Goal: Task Accomplishment & Management: Use online tool/utility

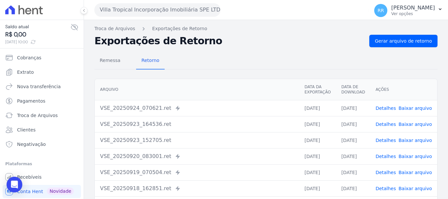
click at [168, 7] on button "Villa Tropical Incorporação Imobiliária SPE LTDA" at bounding box center [157, 9] width 126 height 13
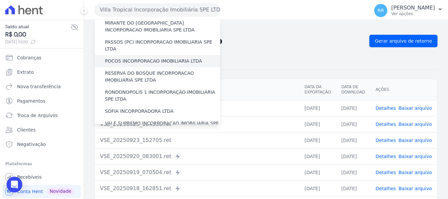
scroll to position [286, 0]
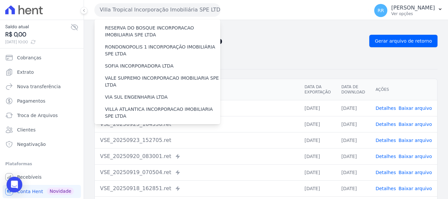
drag, startPoint x: 315, startPoint y: 115, endPoint x: 311, endPoint y: 114, distance: 3.9
click at [315, 115] on td "[DATE]" at bounding box center [317, 108] width 37 height 16
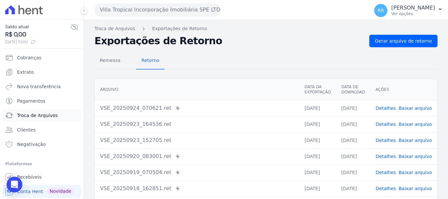
click at [24, 117] on span "Troca de Arquivos" at bounding box center [37, 115] width 41 height 7
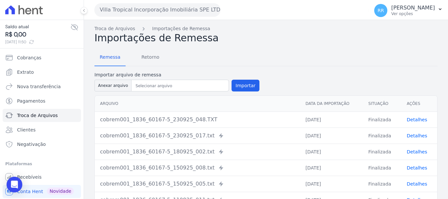
click at [173, 10] on button "Villa Tropical Incorporação Imobiliária SPE LTDA" at bounding box center [157, 9] width 126 height 13
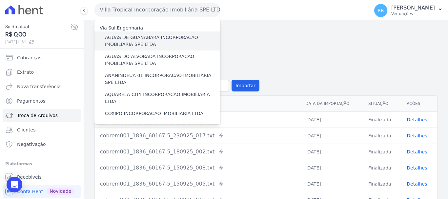
click at [137, 40] on label "AGUAS DE GUANABARA INCORPORACAO IMOBILIARIA SPE LTDA" at bounding box center [162, 41] width 115 height 14
click at [0, 0] on input "AGUAS DE GUANABARA INCORPORACAO IMOBILIARIA SPE LTDA" at bounding box center [0, 0] width 0 height 0
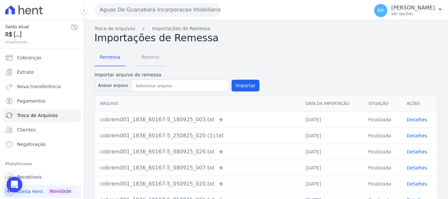
click at [147, 59] on span "Retorno" at bounding box center [150, 56] width 26 height 13
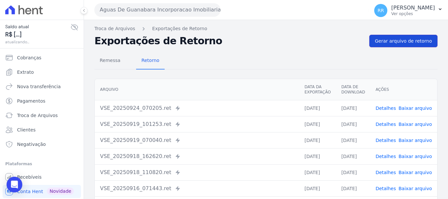
click at [389, 45] on link "Gerar arquivo de retorno" at bounding box center [403, 41] width 68 height 12
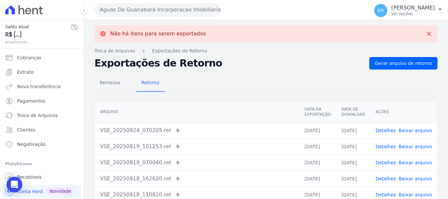
click at [191, 11] on button "Aguas De Guanabara Incorporacao Imobiliaria SPE LTDA" at bounding box center [157, 9] width 126 height 13
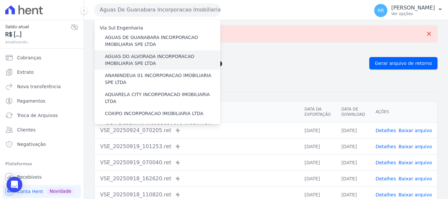
click at [171, 53] on div "AGUAS DO ALVORADA INCORPORACAO IMOBILIARIA SPE LTDA" at bounding box center [157, 59] width 126 height 19
click at [170, 58] on label "AGUAS DO ALVORADA INCORPORACAO IMOBILIARIA SPE LTDA" at bounding box center [162, 60] width 115 height 14
click at [0, 0] on input "AGUAS DO ALVORADA INCORPORACAO IMOBILIARIA SPE LTDA" at bounding box center [0, 0] width 0 height 0
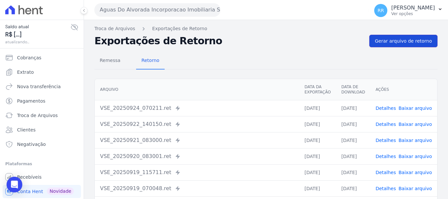
click at [415, 43] on span "Gerar arquivo de retorno" at bounding box center [402, 41] width 57 height 7
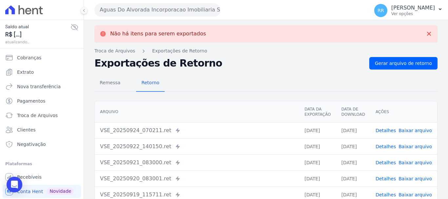
click at [165, 12] on button "Aguas Do Alvorada Incorporacao Imobiliaria SPE LTDA" at bounding box center [157, 9] width 126 height 13
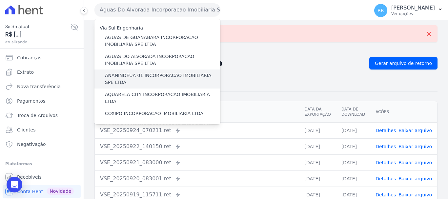
click at [174, 75] on label "ANANINDEUA 01 INCORPORACAO IMOBILIARIA SPE LTDA" at bounding box center [162, 79] width 115 height 14
click at [0, 0] on input "ANANINDEUA 01 INCORPORACAO IMOBILIARIA SPE LTDA" at bounding box center [0, 0] width 0 height 0
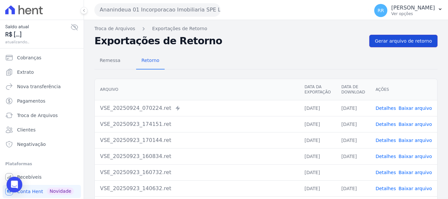
click at [402, 41] on span "Gerar arquivo de retorno" at bounding box center [402, 41] width 57 height 7
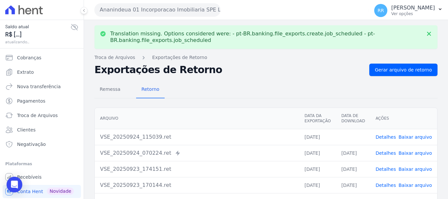
click at [410, 138] on link "Baixar arquivo" at bounding box center [414, 136] width 33 height 5
click at [184, 12] on button "Ananindeua 01 Incorporacao Imobiliaria SPE LTDA" at bounding box center [157, 9] width 126 height 13
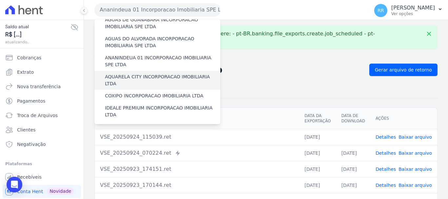
scroll to position [33, 0]
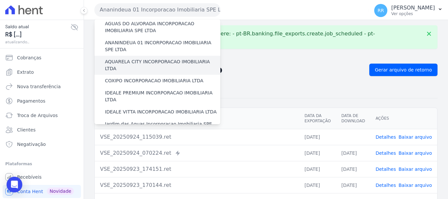
click at [142, 62] on label "AQUARELA CITY INCORPORACAO IMOBILIARIA LTDA" at bounding box center [162, 65] width 115 height 14
click at [0, 0] on input "AQUARELA CITY INCORPORACAO IMOBILIARIA LTDA" at bounding box center [0, 0] width 0 height 0
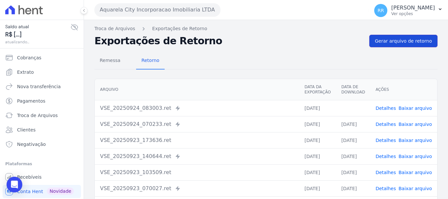
click at [409, 41] on span "Gerar arquivo de retorno" at bounding box center [402, 41] width 57 height 7
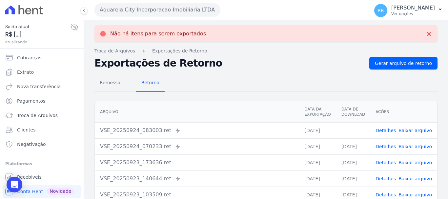
click at [167, 11] on button "Aquarela City Incorporacao Imobiliaria LTDA" at bounding box center [157, 9] width 126 height 13
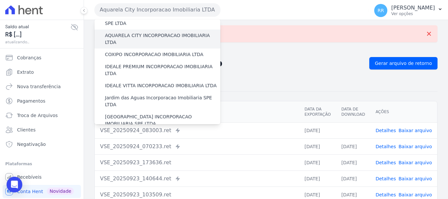
scroll to position [66, 0]
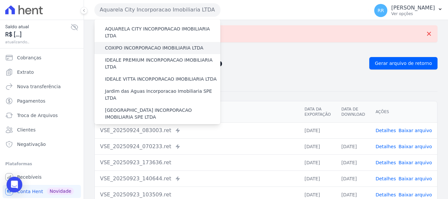
click at [165, 45] on label "COXIPO INCORPORACAO IMOBILIARIA LTDA" at bounding box center [154, 48] width 98 height 7
click at [0, 0] on input "COXIPO INCORPORACAO IMOBILIARIA LTDA" at bounding box center [0, 0] width 0 height 0
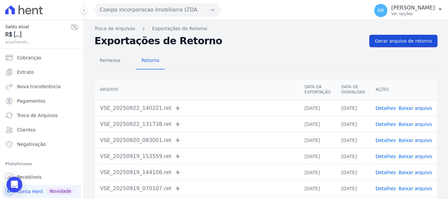
click at [392, 40] on span "Gerar arquivo de retorno" at bounding box center [402, 41] width 57 height 7
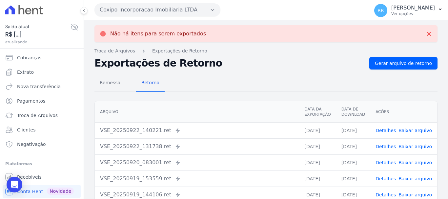
click at [174, 5] on button "Coxipo Incorporacao Imobiliaria LTDA" at bounding box center [157, 9] width 126 height 13
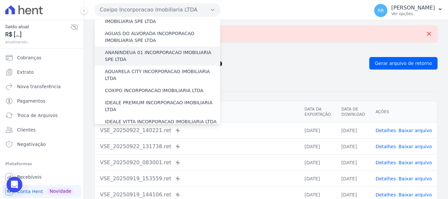
scroll to position [33, 0]
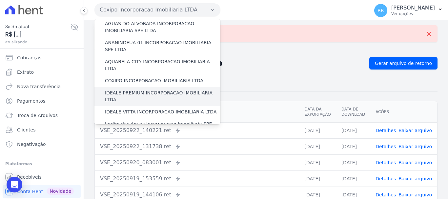
click at [162, 89] on label "IDEALE PREMIUM INCORPORACAO IMOBILIARIA LTDA" at bounding box center [162, 96] width 115 height 14
click at [0, 0] on input "IDEALE PREMIUM INCORPORACAO IMOBILIARIA LTDA" at bounding box center [0, 0] width 0 height 0
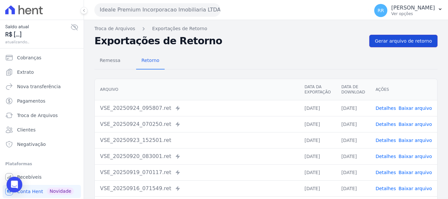
click at [395, 44] on link "Gerar arquivo de retorno" at bounding box center [403, 41] width 68 height 12
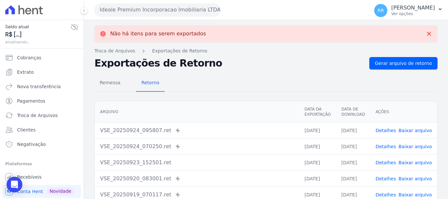
click at [205, 15] on button "Ideale Premium Incorporacao Imobiliaria LTDA" at bounding box center [157, 9] width 126 height 13
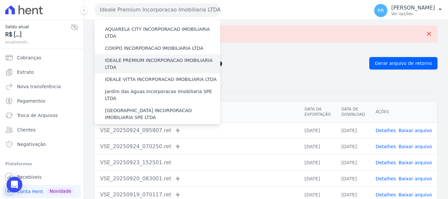
scroll to position [66, 0]
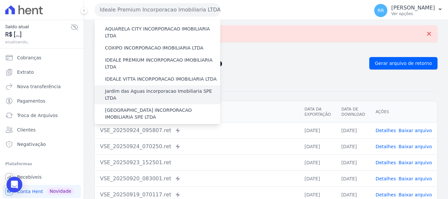
click at [148, 88] on label "Jardim das Aguas Incorporacao Imobiliaria SPE LTDA" at bounding box center [162, 95] width 115 height 14
click at [0, 0] on input "Jardim das Aguas Incorporacao Imobiliaria SPE LTDA" at bounding box center [0, 0] width 0 height 0
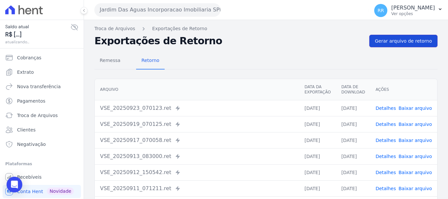
click at [413, 39] on span "Gerar arquivo de retorno" at bounding box center [402, 41] width 57 height 7
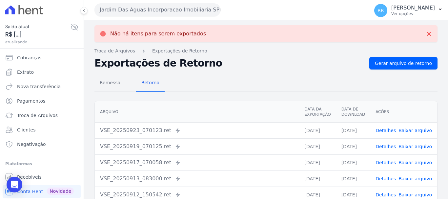
click at [142, 9] on button "Jardim Das Aguas Incorporacao Imobiliaria SPE LTDA" at bounding box center [157, 9] width 126 height 13
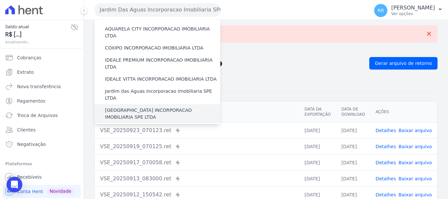
click at [139, 107] on label "[GEOGRAPHIC_DATA] INCORPORACAO IMOBILIARIA SPE LTDA" at bounding box center [162, 114] width 115 height 14
click at [0, 0] on input "[GEOGRAPHIC_DATA] INCORPORACAO IMOBILIARIA SPE LTDA" at bounding box center [0, 0] width 0 height 0
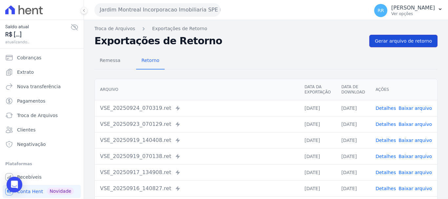
click at [401, 45] on link "Gerar arquivo de retorno" at bounding box center [403, 41] width 68 height 12
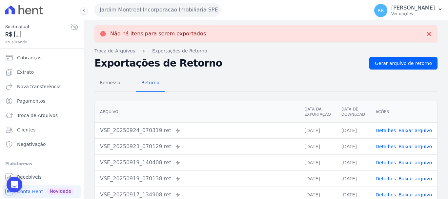
click at [209, 11] on button "Jardim Montreal Incorporacao Imobiliaria SPE LTDA" at bounding box center [157, 9] width 126 height 13
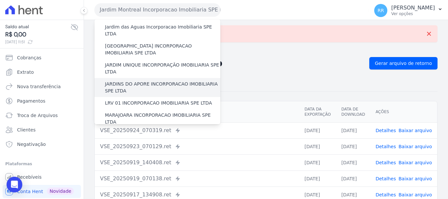
scroll to position [131, 0]
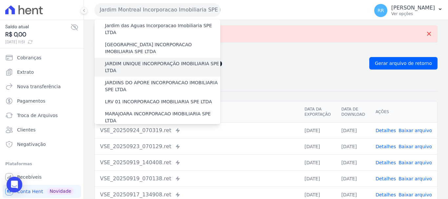
click at [151, 60] on label "JARDIM UNIQUE INCORPORAÇÃO IMOBILIARIA SPE LTDA" at bounding box center [162, 67] width 115 height 14
click at [0, 0] on input "JARDIM UNIQUE INCORPORAÇÃO IMOBILIARIA SPE LTDA" at bounding box center [0, 0] width 0 height 0
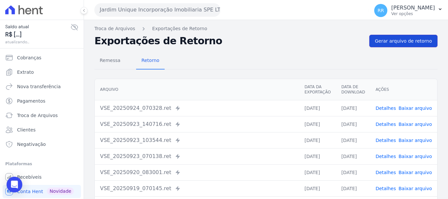
click at [390, 42] on span "Gerar arquivo de retorno" at bounding box center [402, 41] width 57 height 7
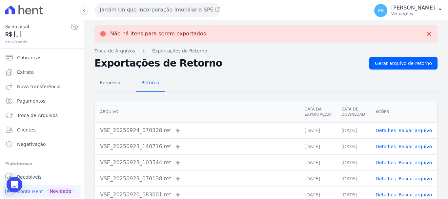
drag, startPoint x: 170, startPoint y: 7, endPoint x: 168, endPoint y: 13, distance: 7.3
click at [170, 7] on button "Jardim Unique Incorporação Imobiliaria SPE LTDA" at bounding box center [157, 9] width 126 height 13
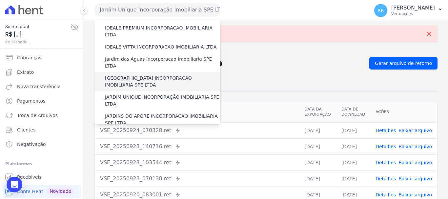
scroll to position [98, 0]
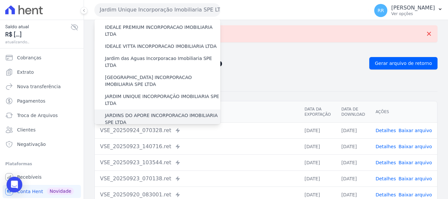
click at [164, 112] on label "JARDINS DO APORE INCORPORACAO IMOBILIARIA SPE LTDA" at bounding box center [162, 119] width 115 height 14
click at [0, 0] on input "JARDINS DO APORE INCORPORACAO IMOBILIARIA SPE LTDA" at bounding box center [0, 0] width 0 height 0
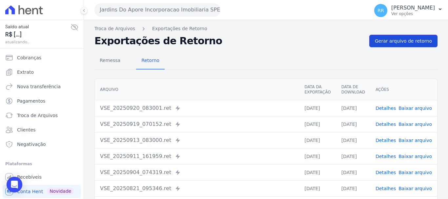
click at [412, 44] on span "Gerar arquivo de retorno" at bounding box center [402, 41] width 57 height 7
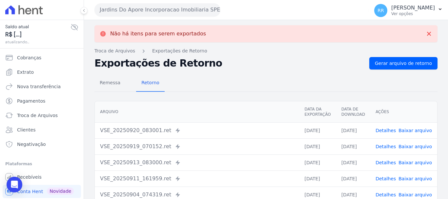
click at [197, 20] on div "Não há itens para serem exportados Troca de [GEOGRAPHIC_DATA] Exportações de Re…" at bounding box center [266, 166] width 364 height 292
click at [197, 15] on button "Jardins Do Apore Incorporacao Imobiliaria SPE LTDA" at bounding box center [157, 9] width 126 height 13
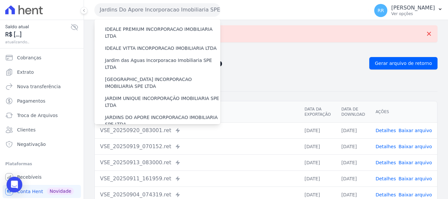
scroll to position [164, 0]
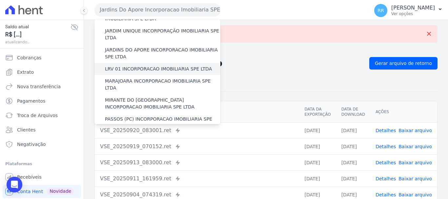
click at [137, 66] on label "LRV 01 INCORPORACAO IMOBILIARIA SPE LTDA" at bounding box center [158, 69] width 107 height 7
click at [0, 0] on input "LRV 01 INCORPORACAO IMOBILIARIA SPE LTDA" at bounding box center [0, 0] width 0 height 0
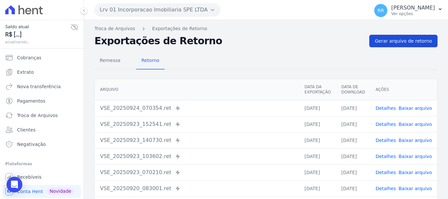
click at [389, 40] on span "Gerar arquivo de retorno" at bounding box center [402, 41] width 57 height 7
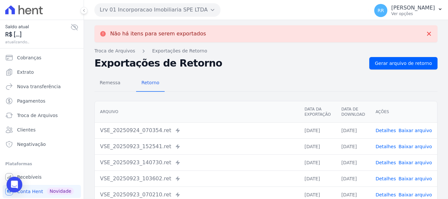
click at [157, 10] on button "Lrv 01 Incorporacao Imobiliaria SPE LTDA" at bounding box center [157, 9] width 126 height 13
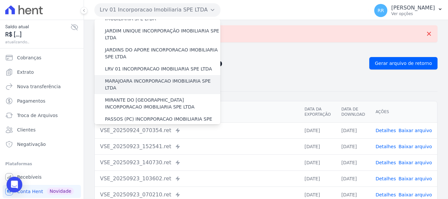
click at [145, 75] on div "MARAJOARA INCORPORACAO IMOBILIARIA SPE LTDA" at bounding box center [157, 84] width 126 height 19
click at [158, 78] on label "MARAJOARA INCORPORACAO IMOBILIARIA SPE LTDA" at bounding box center [162, 85] width 115 height 14
click at [0, 0] on input "MARAJOARA INCORPORACAO IMOBILIARIA SPE LTDA" at bounding box center [0, 0] width 0 height 0
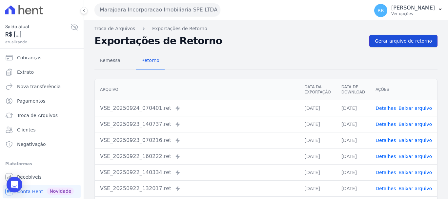
click at [421, 44] on span "Gerar arquivo de retorno" at bounding box center [402, 41] width 57 height 7
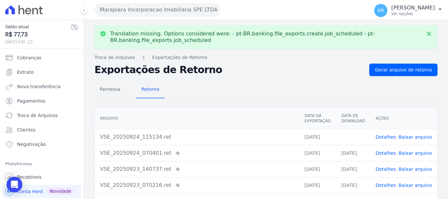
click at [418, 139] on link "Baixar arquivo" at bounding box center [414, 136] width 33 height 5
click at [167, 8] on button "Marajoara Incorporacao Imobiliaria SPE LTDA" at bounding box center [157, 9] width 126 height 13
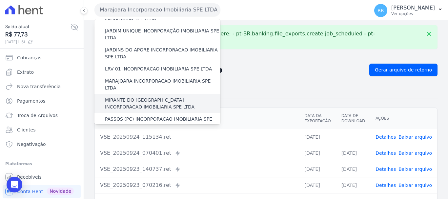
click at [147, 97] on label "MIRANTE DO [GEOGRAPHIC_DATA] INCORPORACAO IMOBILIARIA SPE LTDA" at bounding box center [162, 104] width 115 height 14
click at [0, 0] on input "MIRANTE DO [GEOGRAPHIC_DATA] INCORPORACAO IMOBILIARIA SPE LTDA" at bounding box center [0, 0] width 0 height 0
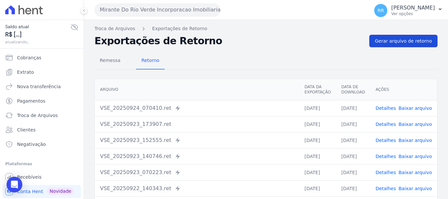
click at [394, 38] on span "Gerar arquivo de retorno" at bounding box center [402, 41] width 57 height 7
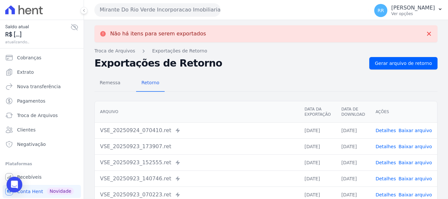
click at [183, 13] on button "Mirante Do Rio Verde Incorporacao Imobiliaria SPE LTDA" at bounding box center [157, 9] width 126 height 13
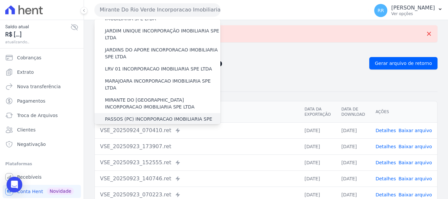
click at [141, 116] on label "PASSOS (PC) INCORPORACAO IMOBILIARIA SPE LTDA" at bounding box center [162, 123] width 115 height 14
click at [0, 0] on input "PASSOS (PC) INCORPORACAO IMOBILIARIA SPE LTDA" at bounding box center [0, 0] width 0 height 0
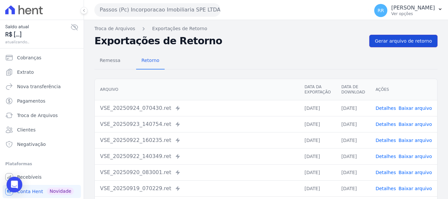
click at [389, 47] on link "Gerar arquivo de retorno" at bounding box center [403, 41] width 68 height 12
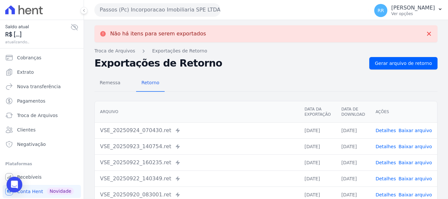
click at [170, 15] on button "Passos (Pc) Incorporacao Imobiliaria SPE LTDA" at bounding box center [157, 9] width 126 height 13
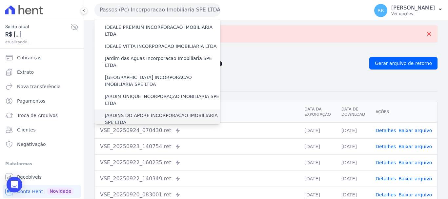
scroll to position [197, 0]
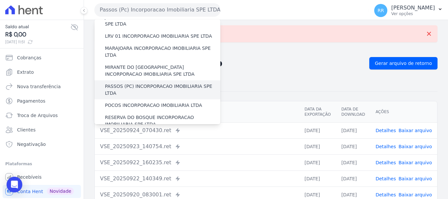
click at [145, 83] on label "PASSOS (PC) INCORPORACAO IMOBILIARIA SPE LTDA" at bounding box center [162, 90] width 115 height 14
click at [0, 0] on input "PASSOS (PC) INCORPORACAO IMOBILIARIA SPE LTDA" at bounding box center [0, 0] width 0 height 0
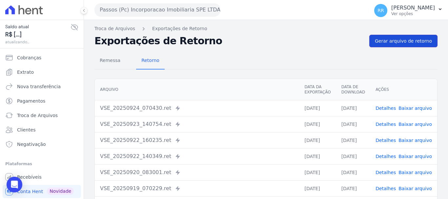
click at [392, 44] on span "Gerar arquivo de retorno" at bounding box center [402, 41] width 57 height 7
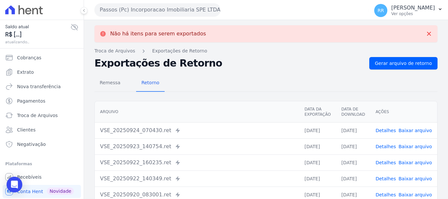
click at [144, 13] on button "Passos (Pc) Incorporacao Imobiliaria SPE LTDA" at bounding box center [157, 9] width 126 height 13
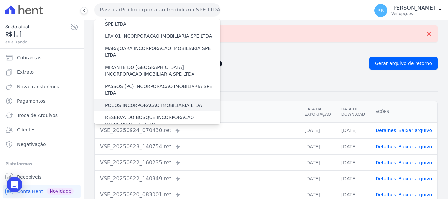
click at [141, 102] on label "POCOS INCORPORACAO IMOBILIARIA LTDA" at bounding box center [153, 105] width 97 height 7
click at [0, 0] on input "POCOS INCORPORACAO IMOBILIARIA LTDA" at bounding box center [0, 0] width 0 height 0
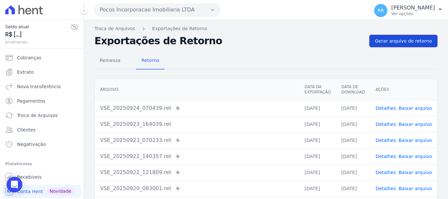
click at [403, 36] on link "Gerar arquivo de retorno" at bounding box center [403, 41] width 68 height 12
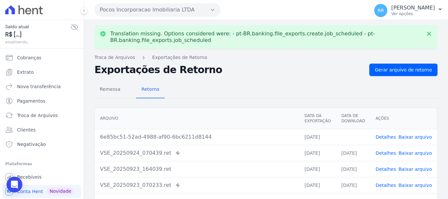
click at [423, 136] on link "Baixar arquivo" at bounding box center [414, 136] width 33 height 5
click at [199, 3] on button "Pocos Incorporacao Imobiliaria LTDA" at bounding box center [157, 9] width 126 height 13
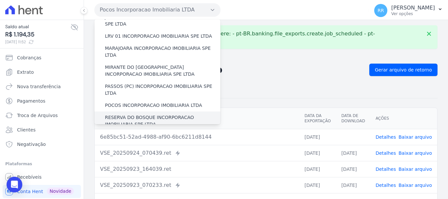
click at [137, 114] on label "RESERVA DO BOSQUE INCORPORACAO IMOBILIARIA SPE LTDA" at bounding box center [162, 121] width 115 height 14
click at [0, 0] on input "RESERVA DO BOSQUE INCORPORACAO IMOBILIARIA SPE LTDA" at bounding box center [0, 0] width 0 height 0
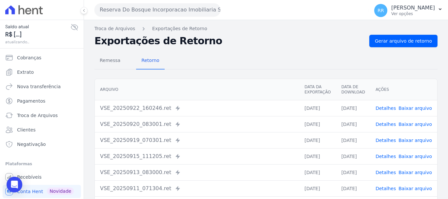
click at [412, 48] on div "Remessa Retorno [GEOGRAPHIC_DATA] Data da Exportação Data de Download Ações VSE…" at bounding box center [265, 165] width 343 height 237
click at [411, 42] on span "Gerar arquivo de retorno" at bounding box center [402, 41] width 57 height 7
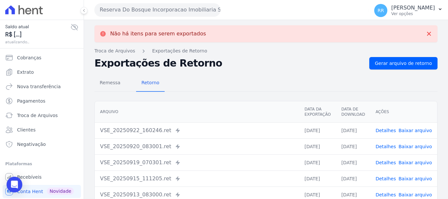
click at [116, 5] on button "Reserva Do Bosque Incorporacao Imobiliaria SPE LTDA" at bounding box center [157, 9] width 126 height 13
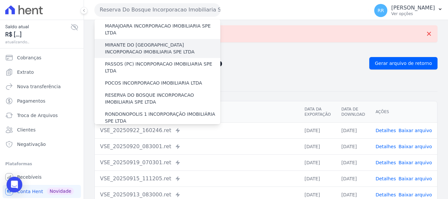
scroll to position [229, 0]
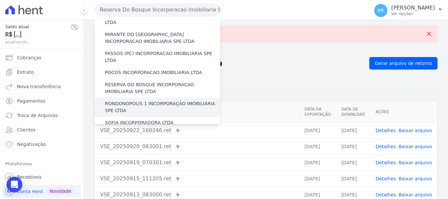
click at [138, 100] on label "RONDONOPOLIS 1 INCORPORAÇÃO IMOBILIÁRIA SPE LTDA" at bounding box center [162, 107] width 115 height 14
click at [0, 0] on input "RONDONOPOLIS 1 INCORPORAÇÃO IMOBILIÁRIA SPE LTDA" at bounding box center [0, 0] width 0 height 0
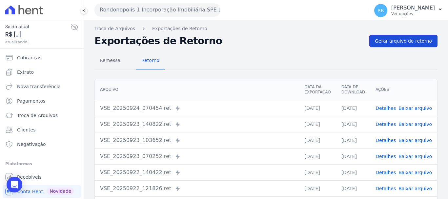
click at [381, 41] on span "Gerar arquivo de retorno" at bounding box center [402, 41] width 57 height 7
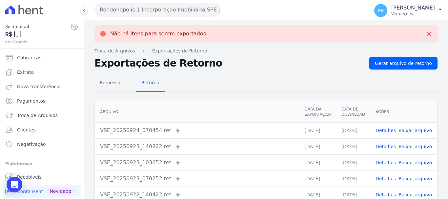
click at [170, 12] on button "Rondonopolis 1 Incorporação Imobiliária SPE LTDA" at bounding box center [157, 9] width 126 height 13
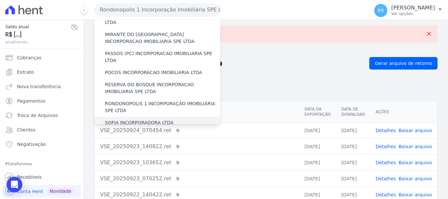
click at [142, 117] on div "SOFIA INCORPORADORA LTDA" at bounding box center [157, 123] width 126 height 12
click at [152, 117] on div "SOFIA INCORPORADORA LTDA" at bounding box center [157, 123] width 126 height 12
click at [151, 119] on label "SOFIA INCORPORADORA LTDA" at bounding box center [139, 122] width 68 height 7
click at [0, 0] on input "SOFIA INCORPORADORA LTDA" at bounding box center [0, 0] width 0 height 0
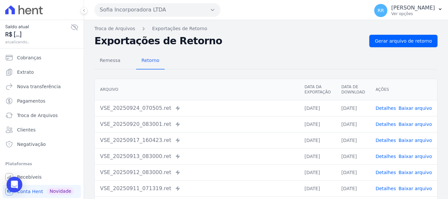
click at [396, 50] on div "Remessa Retorno [GEOGRAPHIC_DATA] Data da Exportação Data de Download Ações VSE…" at bounding box center [265, 165] width 343 height 237
drag, startPoint x: 397, startPoint y: 42, endPoint x: 374, endPoint y: 42, distance: 23.3
click at [397, 42] on span "Gerar arquivo de retorno" at bounding box center [402, 41] width 57 height 7
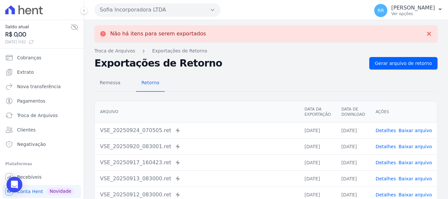
click at [123, 7] on button "Sofia Incorporadora LTDA" at bounding box center [157, 9] width 126 height 13
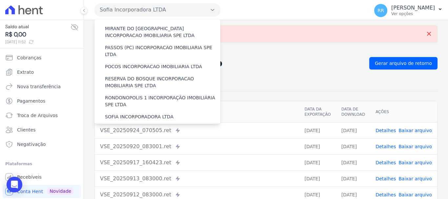
scroll to position [286, 0]
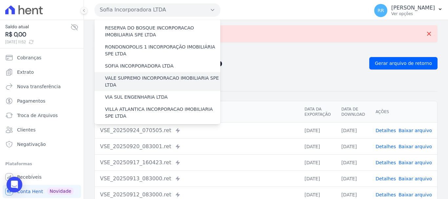
click at [148, 75] on label "VALE SUPREMO INCORPORACAO IMOBILIARIA SPE LTDA" at bounding box center [162, 82] width 115 height 14
click at [0, 0] on input "VALE SUPREMO INCORPORACAO IMOBILIARIA SPE LTDA" at bounding box center [0, 0] width 0 height 0
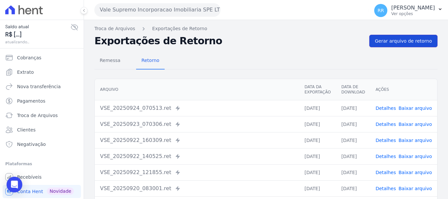
click at [397, 44] on link "Gerar arquivo de retorno" at bounding box center [403, 41] width 68 height 12
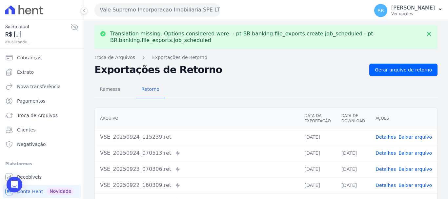
click at [409, 134] on link "Baixar arquivo" at bounding box center [414, 136] width 33 height 5
click at [178, 14] on button "Vale Supremo Incorporacao Imobiliaria SPE LTDA" at bounding box center [157, 9] width 126 height 13
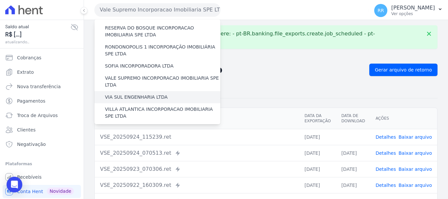
click at [136, 94] on label "VIA SUL ENGENHARIA LTDA" at bounding box center [136, 97] width 63 height 7
click at [0, 0] on input "VIA SUL ENGENHARIA LTDA" at bounding box center [0, 0] width 0 height 0
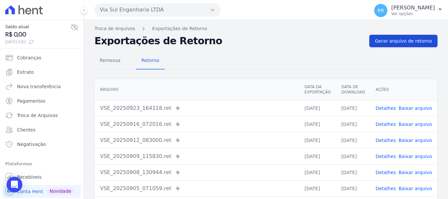
click at [402, 39] on span "Gerar arquivo de retorno" at bounding box center [402, 41] width 57 height 7
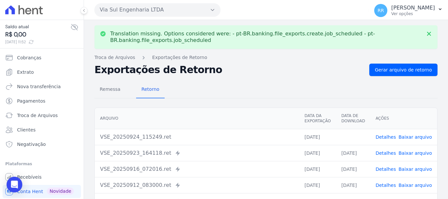
click at [418, 140] on link "Baixar arquivo" at bounding box center [414, 136] width 33 height 5
drag, startPoint x: 173, startPoint y: 14, endPoint x: 164, endPoint y: 9, distance: 10.1
click at [173, 14] on button "Via Sul Engenharia LTDA" at bounding box center [157, 9] width 126 height 13
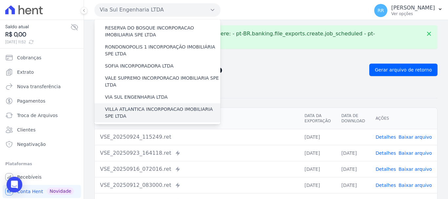
click at [137, 106] on label "VILLA ATLANTICA INCORPORACAO IMOBILIARIA SPE LTDA" at bounding box center [162, 113] width 115 height 14
click at [0, 0] on input "VILLA ATLANTICA INCORPORACAO IMOBILIARIA SPE LTDA" at bounding box center [0, 0] width 0 height 0
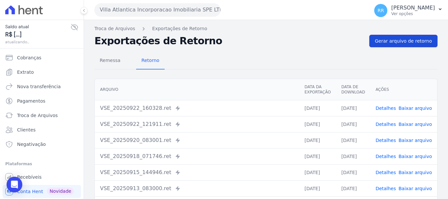
click at [387, 44] on span "Gerar arquivo de retorno" at bounding box center [402, 41] width 57 height 7
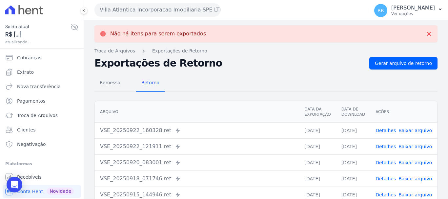
click at [150, 8] on button "Villa Atlantica Incorporacao Imobiliaria SPE LTDA" at bounding box center [157, 9] width 126 height 13
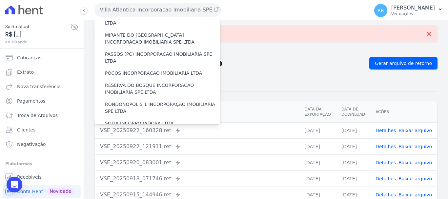
scroll to position [262, 0]
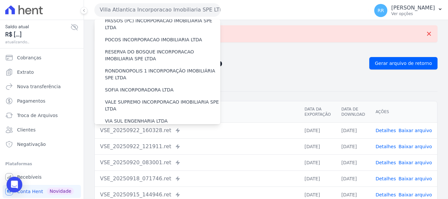
click at [155, 149] on label "[GEOGRAPHIC_DATA] INCORPORACAO IMOBILIARIA SPE LTDA" at bounding box center [162, 156] width 115 height 14
click at [0, 0] on input "[GEOGRAPHIC_DATA] INCORPORACAO IMOBILIARIA SPE LTDA" at bounding box center [0, 0] width 0 height 0
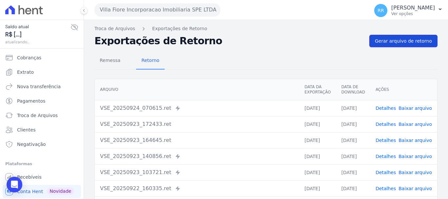
click at [402, 41] on span "Gerar arquivo de retorno" at bounding box center [402, 41] width 57 height 7
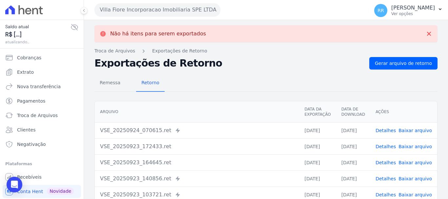
click at [134, 10] on button "Villa Fiore Incorporacao Imobiliaria SPE LTDA" at bounding box center [157, 9] width 126 height 13
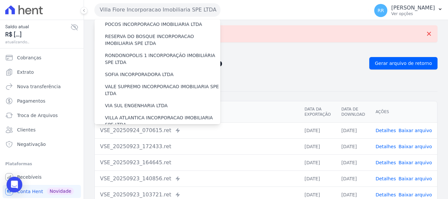
scroll to position [286, 0]
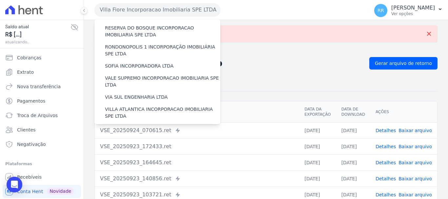
click at [131, 144] on label "VILLA TROPICAL INCORPORAÇÃO IMOBILIÁRIA SPE LTDA" at bounding box center [162, 151] width 115 height 14
click at [0, 0] on input "VILLA TROPICAL INCORPORAÇÃO IMOBILIÁRIA SPE LTDA" at bounding box center [0, 0] width 0 height 0
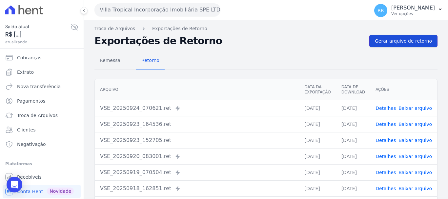
click at [405, 44] on span "Gerar arquivo de retorno" at bounding box center [402, 41] width 57 height 7
click at [162, 10] on button "Villa Tropical Incorporação Imobiliária SPE LTDA" at bounding box center [157, 9] width 126 height 13
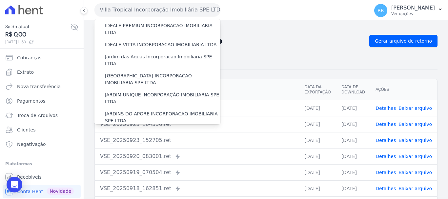
scroll to position [164, 0]
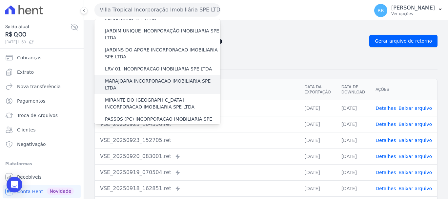
click at [146, 78] on label "MARAJOARA INCORPORACAO IMOBILIARIA SPE LTDA" at bounding box center [162, 85] width 115 height 14
click at [0, 0] on input "MARAJOARA INCORPORACAO IMOBILIARIA SPE LTDA" at bounding box center [0, 0] width 0 height 0
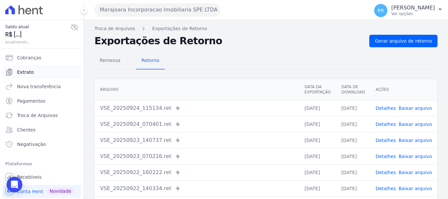
click at [21, 73] on span "Extrato" at bounding box center [25, 72] width 17 height 7
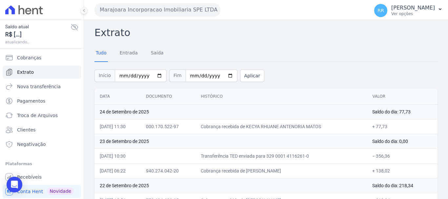
click at [19, 70] on span "Extrato" at bounding box center [25, 72] width 17 height 7
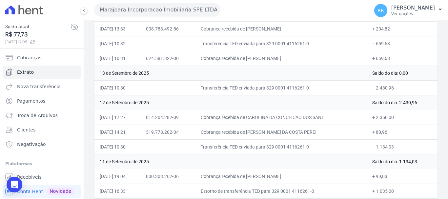
scroll to position [622, 0]
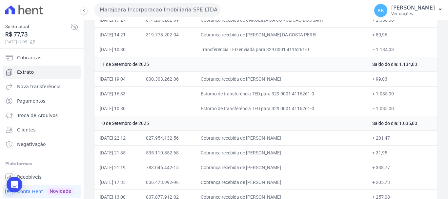
click at [172, 12] on button "Marajoara Incorporacao Imobiliaria SPE LTDA" at bounding box center [157, 9] width 126 height 13
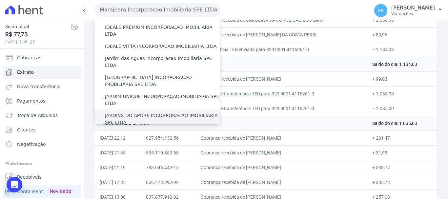
scroll to position [197, 0]
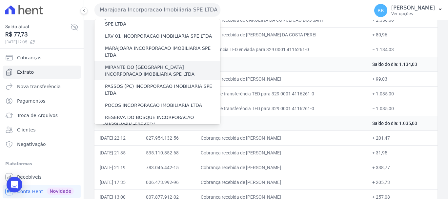
click at [140, 64] on label "MIRANTE DO [GEOGRAPHIC_DATA] INCORPORACAO IMOBILIARIA SPE LTDA" at bounding box center [162, 71] width 115 height 14
click at [0, 0] on input "MIRANTE DO [GEOGRAPHIC_DATA] INCORPORACAO IMOBILIARIA SPE LTDA" at bounding box center [0, 0] width 0 height 0
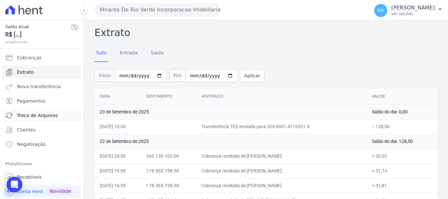
click at [36, 116] on span "Troca de Arquivos" at bounding box center [37, 115] width 41 height 7
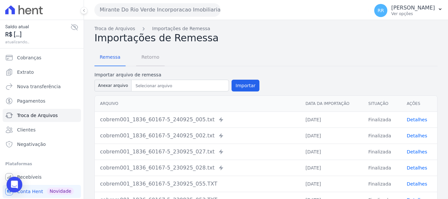
click at [146, 56] on span "Retorno" at bounding box center [150, 56] width 26 height 13
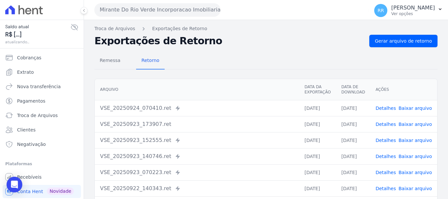
drag, startPoint x: 388, startPoint y: 107, endPoint x: 381, endPoint y: 117, distance: 12.0
click at [387, 107] on link "Detalhes" at bounding box center [385, 107] width 20 height 5
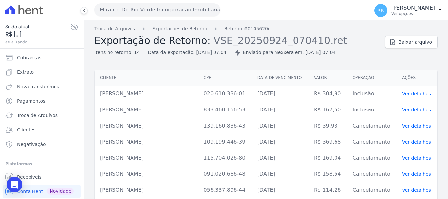
click at [184, 33] on div "Troca de Arquivos Exportações de Retorno Retorno #0105620c Exportação de Retorn…" at bounding box center [236, 40] width 285 height 31
click at [184, 31] on link "Exportações de Retorno" at bounding box center [179, 28] width 55 height 7
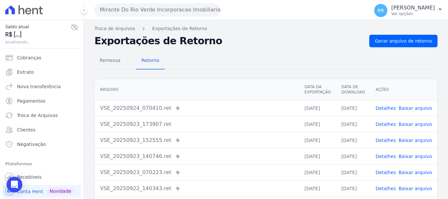
click at [385, 124] on link "Detalhes" at bounding box center [385, 124] width 20 height 5
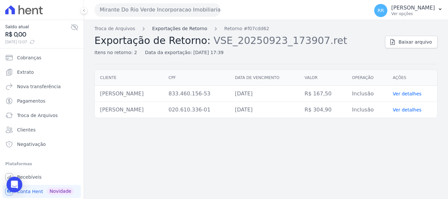
click at [191, 31] on link "Exportações de Retorno" at bounding box center [179, 28] width 55 height 7
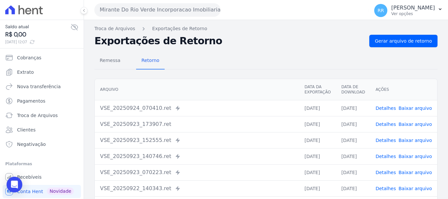
click at [385, 120] on td "Detalhes Baixar arquivo" at bounding box center [403, 124] width 67 height 16
click at [389, 105] on link "Detalhes" at bounding box center [385, 107] width 20 height 5
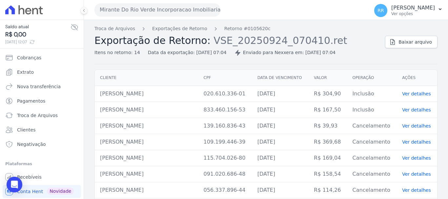
click at [168, 24] on div "Troca de Arquivos Exportações de Retorno Retorno #0105620c Exportação de Retorn…" at bounding box center [266, 168] width 364 height 296
drag, startPoint x: 168, startPoint y: 24, endPoint x: 168, endPoint y: 29, distance: 4.6
click at [168, 28] on div "Troca de Arquivos Exportações de Retorno Retorno #0105620c Exportação de Retorn…" at bounding box center [266, 168] width 364 height 296
click at [168, 29] on link "Exportações de Retorno" at bounding box center [179, 28] width 55 height 7
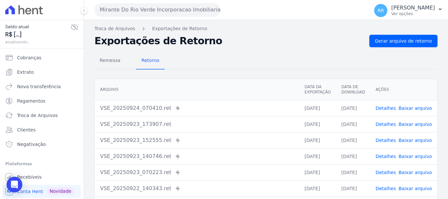
click at [168, 11] on button "Mirante Do Rio Verde Incorporacao Imobiliaria SPE LTDA" at bounding box center [157, 9] width 126 height 13
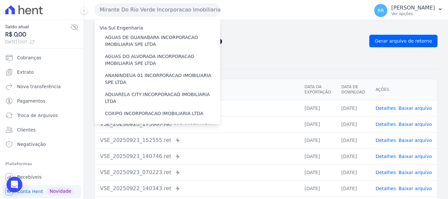
click at [290, 18] on div "Mirante Do Rio Verde Incorporacao Imobiliaria SPE LTDA Via Sul Engenharia AGUAS…" at bounding box center [230, 10] width 272 height 20
drag, startPoint x: 303, startPoint y: 34, endPoint x: 296, endPoint y: 43, distance: 11.2
click at [303, 34] on div "Troca de Arquivos Exportações de Retorno Exportações de Retorno Gerar arquivo d…" at bounding box center [266, 154] width 364 height 269
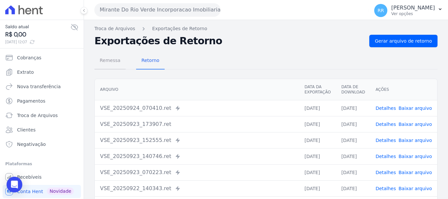
click at [114, 59] on span "Remessa" at bounding box center [110, 60] width 29 height 13
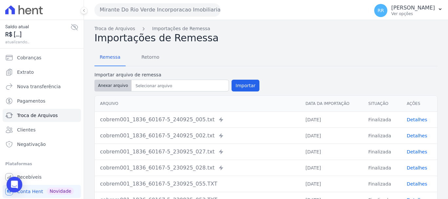
click at [110, 87] on button "Anexar arquivo" at bounding box center [112, 86] width 37 height 12
type input "cobrem001_1836_60167-5_240925_005.TXT"
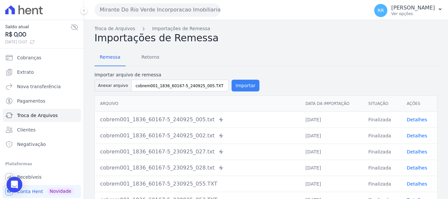
click at [237, 88] on button "Importar" at bounding box center [245, 86] width 28 height 12
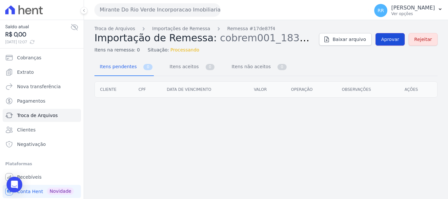
click at [395, 39] on span "Aprovar" at bounding box center [390, 39] width 18 height 7
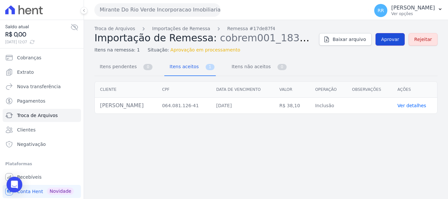
click at [389, 42] on span "Aprovar" at bounding box center [390, 39] width 18 height 7
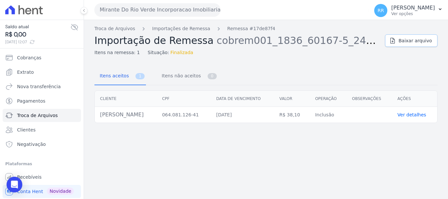
click at [406, 40] on span "Baixar arquivo" at bounding box center [414, 40] width 33 height 7
click at [229, 144] on div "Troca de Arquivos Importações de Remessa Remessa #17de87f4 Importação de Remess…" at bounding box center [266, 109] width 364 height 179
click at [179, 30] on link "Importações de Remessa" at bounding box center [181, 28] width 58 height 7
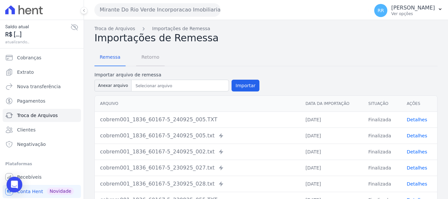
click at [148, 58] on span "Retorno" at bounding box center [150, 56] width 26 height 13
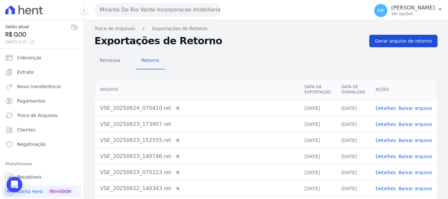
click at [400, 43] on span "Gerar arquivo de retorno" at bounding box center [402, 41] width 57 height 7
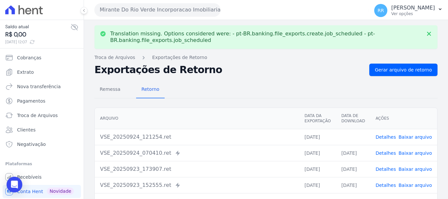
click at [410, 136] on link "Baixar arquivo" at bounding box center [414, 136] width 33 height 5
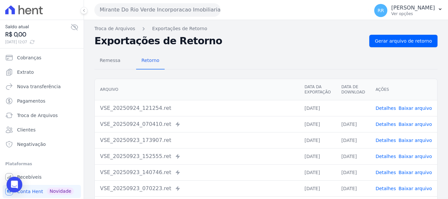
click at [143, 9] on button "Mirante Do Rio Verde Incorporacao Imobiliaria SPE LTDA" at bounding box center [157, 9] width 126 height 13
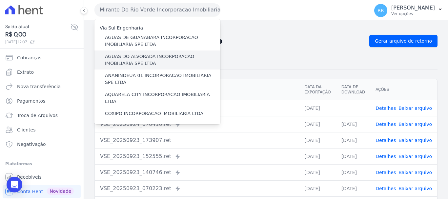
click at [132, 53] on label "AGUAS DO ALVORADA INCORPORACAO IMOBILIARIA SPE LTDA" at bounding box center [162, 60] width 115 height 14
click at [0, 0] on input "AGUAS DO ALVORADA INCORPORACAO IMOBILIARIA SPE LTDA" at bounding box center [0, 0] width 0 height 0
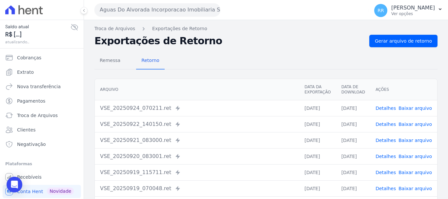
click at [387, 106] on link "Detalhes" at bounding box center [385, 107] width 20 height 5
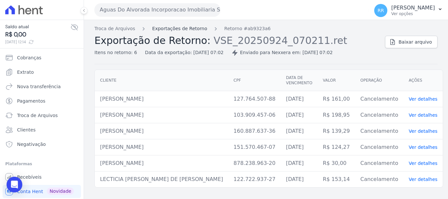
click at [194, 30] on link "Exportações de Retorno" at bounding box center [179, 28] width 55 height 7
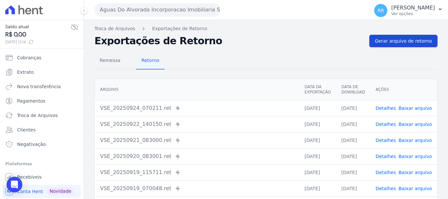
click at [394, 42] on span "Gerar arquivo de retorno" at bounding box center [402, 41] width 57 height 7
click at [390, 107] on link "Detalhes" at bounding box center [385, 107] width 20 height 5
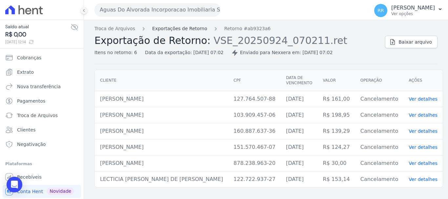
click at [192, 29] on link "Exportações de Retorno" at bounding box center [179, 28] width 55 height 7
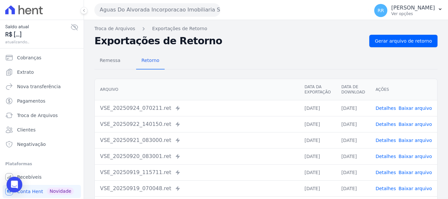
click at [384, 124] on link "Detalhes" at bounding box center [385, 124] width 20 height 5
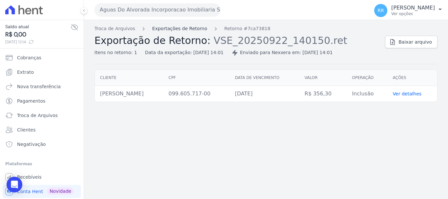
click at [185, 30] on link "Exportações de Retorno" at bounding box center [179, 28] width 55 height 7
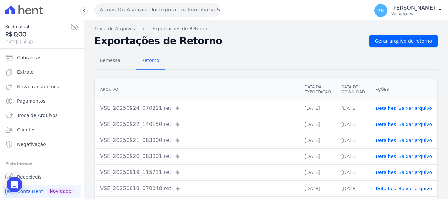
click at [146, 11] on button "Aguas Do Alvorada Incorporacao Imobiliaria SPE LTDA" at bounding box center [157, 9] width 126 height 13
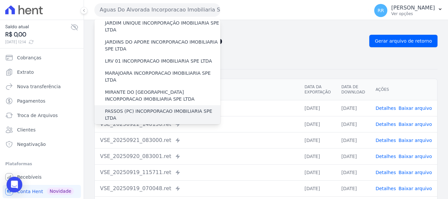
scroll to position [188, 0]
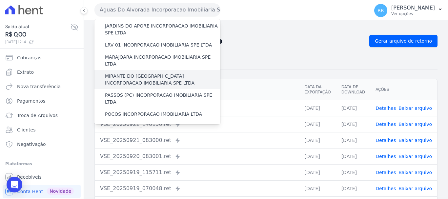
click at [147, 73] on label "MIRANTE DO [GEOGRAPHIC_DATA] INCORPORACAO IMOBILIARIA SPE LTDA" at bounding box center [162, 80] width 115 height 14
click at [0, 0] on input "MIRANTE DO [GEOGRAPHIC_DATA] INCORPORACAO IMOBILIARIA SPE LTDA" at bounding box center [0, 0] width 0 height 0
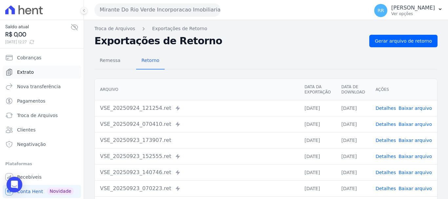
click at [24, 70] on span "Extrato" at bounding box center [25, 72] width 17 height 7
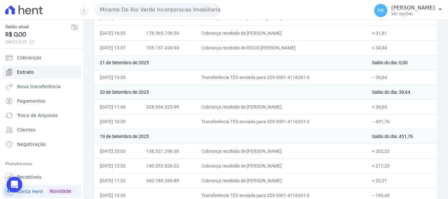
scroll to position [164, 0]
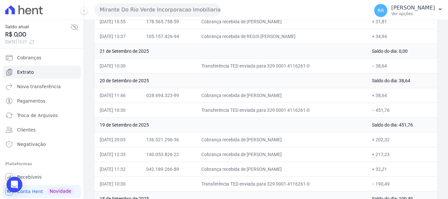
drag, startPoint x: 283, startPoint y: 95, endPoint x: 344, endPoint y: 102, distance: 61.4
click at [344, 102] on td "Cobrança recebida de [PERSON_NAME]" at bounding box center [281, 95] width 170 height 15
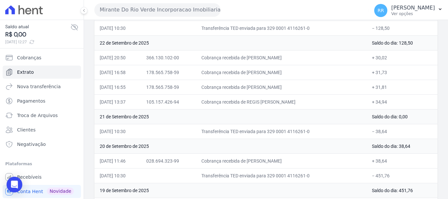
scroll to position [33, 0]
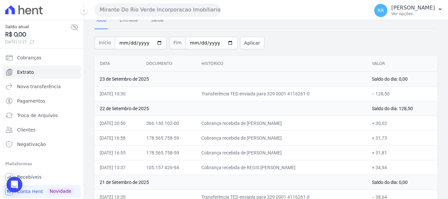
click at [136, 1] on div "Mirante Do Rio Verde Incorporacao Imobiliaria SPE LTDA Via Sul Engenharia AGUAS…" at bounding box center [230, 10] width 272 height 20
click at [136, 7] on button "Mirante Do Rio Verde Incorporacao Imobiliaria SPE LTDA" at bounding box center [157, 9] width 126 height 13
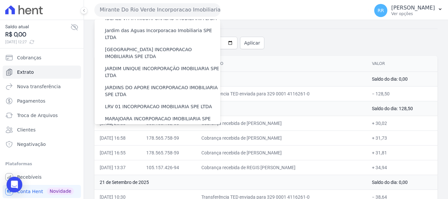
scroll to position [164, 0]
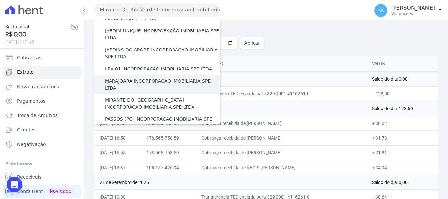
click at [153, 78] on label "MARAJOARA INCORPORACAO IMOBILIARIA SPE LTDA" at bounding box center [162, 85] width 115 height 14
click at [0, 0] on input "MARAJOARA INCORPORACAO IMOBILIARIA SPE LTDA" at bounding box center [0, 0] width 0 height 0
click at [153, 75] on div "MARAJOARA INCORPORACAO IMOBILIARIA SPE LTDA" at bounding box center [157, 84] width 126 height 19
click at [152, 78] on label "MARAJOARA INCORPORACAO IMOBILIARIA SPE LTDA" at bounding box center [162, 85] width 115 height 14
click at [0, 0] on input "MARAJOARA INCORPORACAO IMOBILIARIA SPE LTDA" at bounding box center [0, 0] width 0 height 0
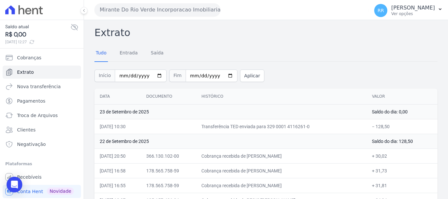
click at [146, 10] on button "Mirante Do Rio Verde Incorporacao Imobiliaria SPE LTDA" at bounding box center [157, 9] width 126 height 13
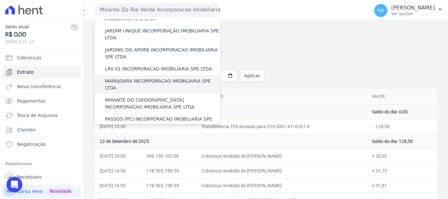
click at [134, 78] on label "MARAJOARA INCORPORACAO IMOBILIARIA SPE LTDA" at bounding box center [162, 85] width 115 height 14
click at [0, 0] on input "MARAJOARA INCORPORACAO IMOBILIARIA SPE LTDA" at bounding box center [0, 0] width 0 height 0
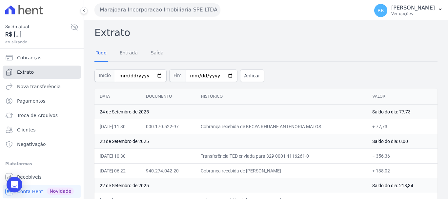
click at [29, 74] on span "Extrato" at bounding box center [25, 72] width 17 height 7
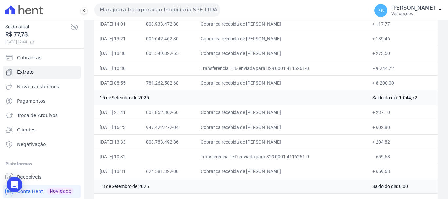
scroll to position [426, 0]
